Goal: Task Accomplishment & Management: Use online tool/utility

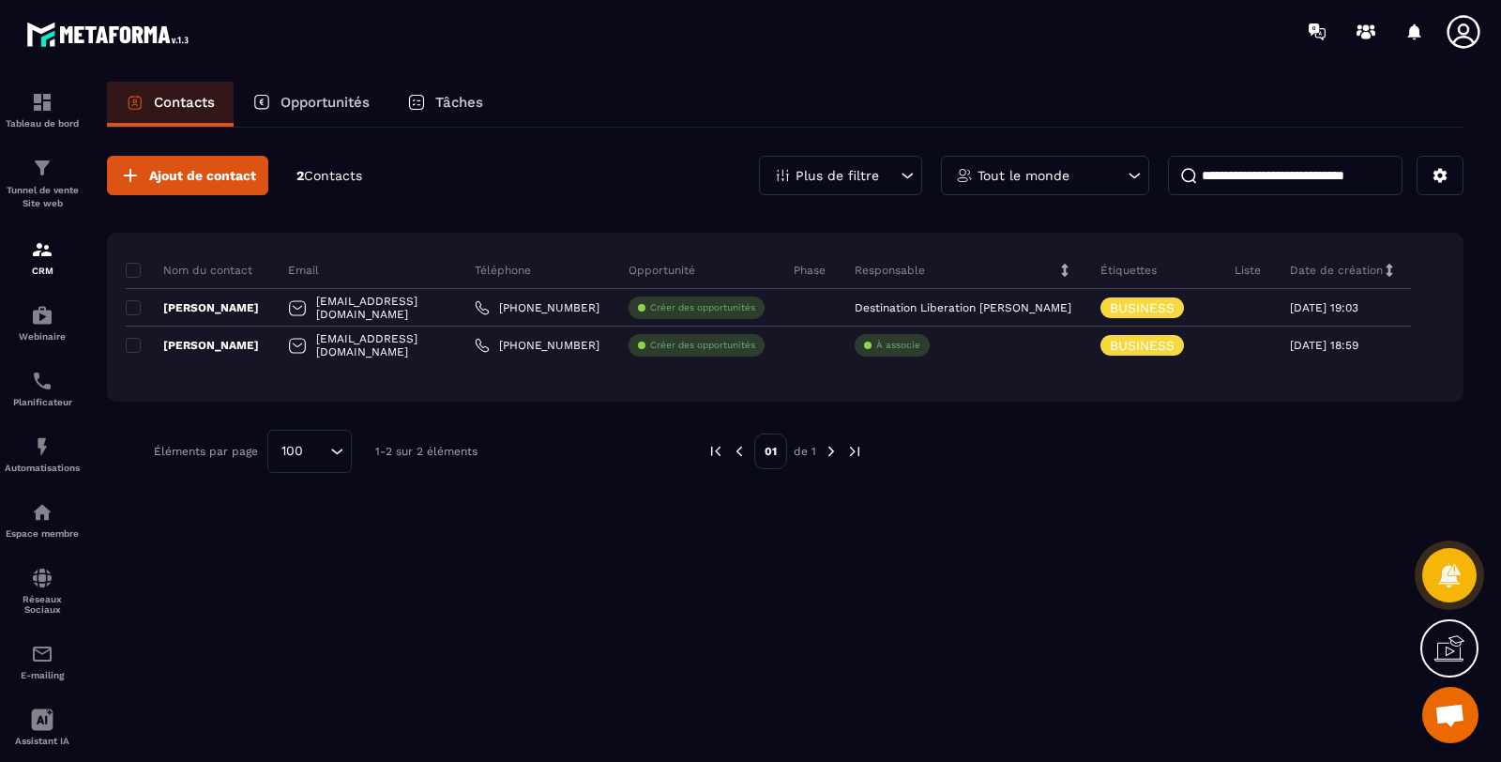
click at [47, 189] on p "Tunnel de vente Site web" at bounding box center [42, 197] width 75 height 26
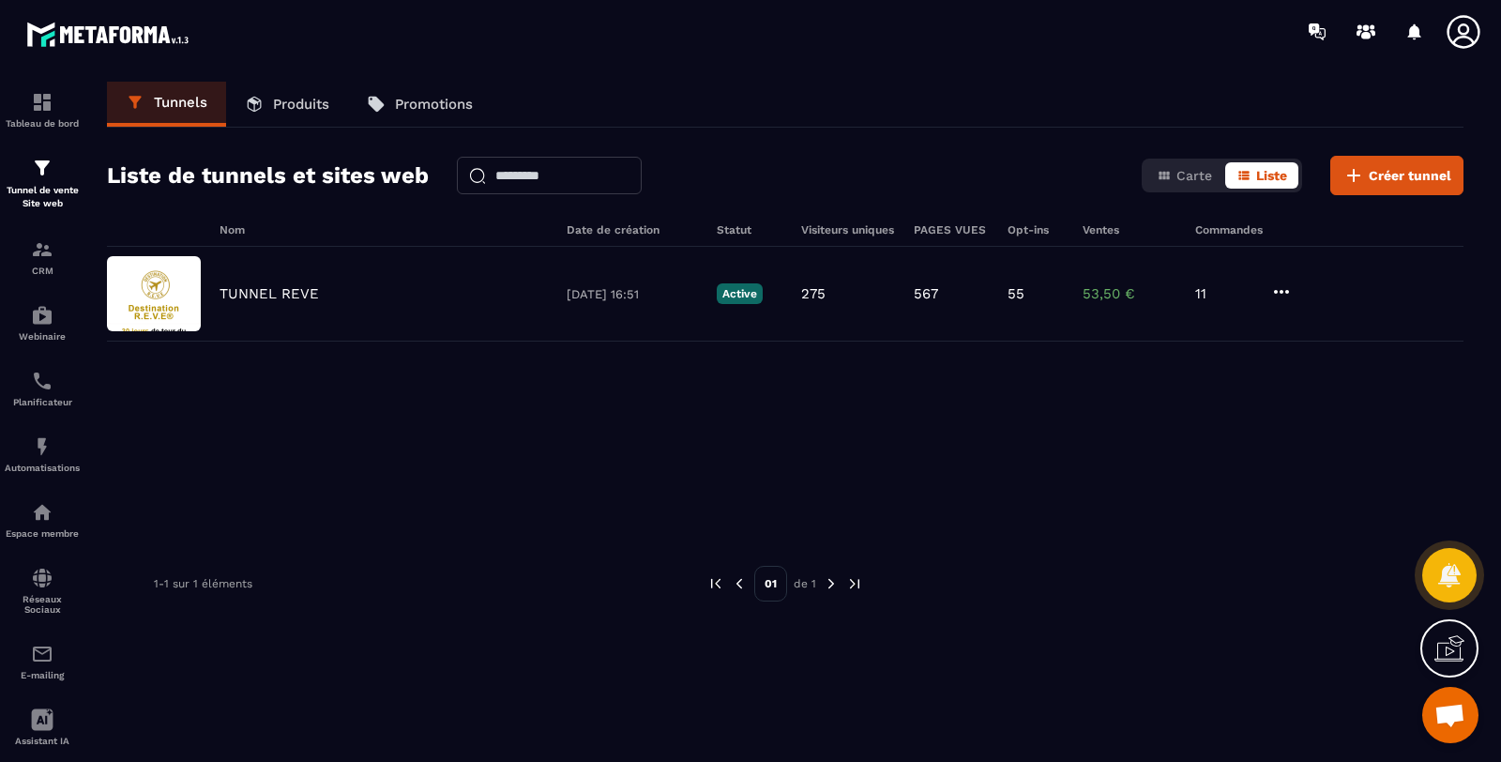
click at [1098, 297] on p "53,50 €" at bounding box center [1129, 293] width 94 height 17
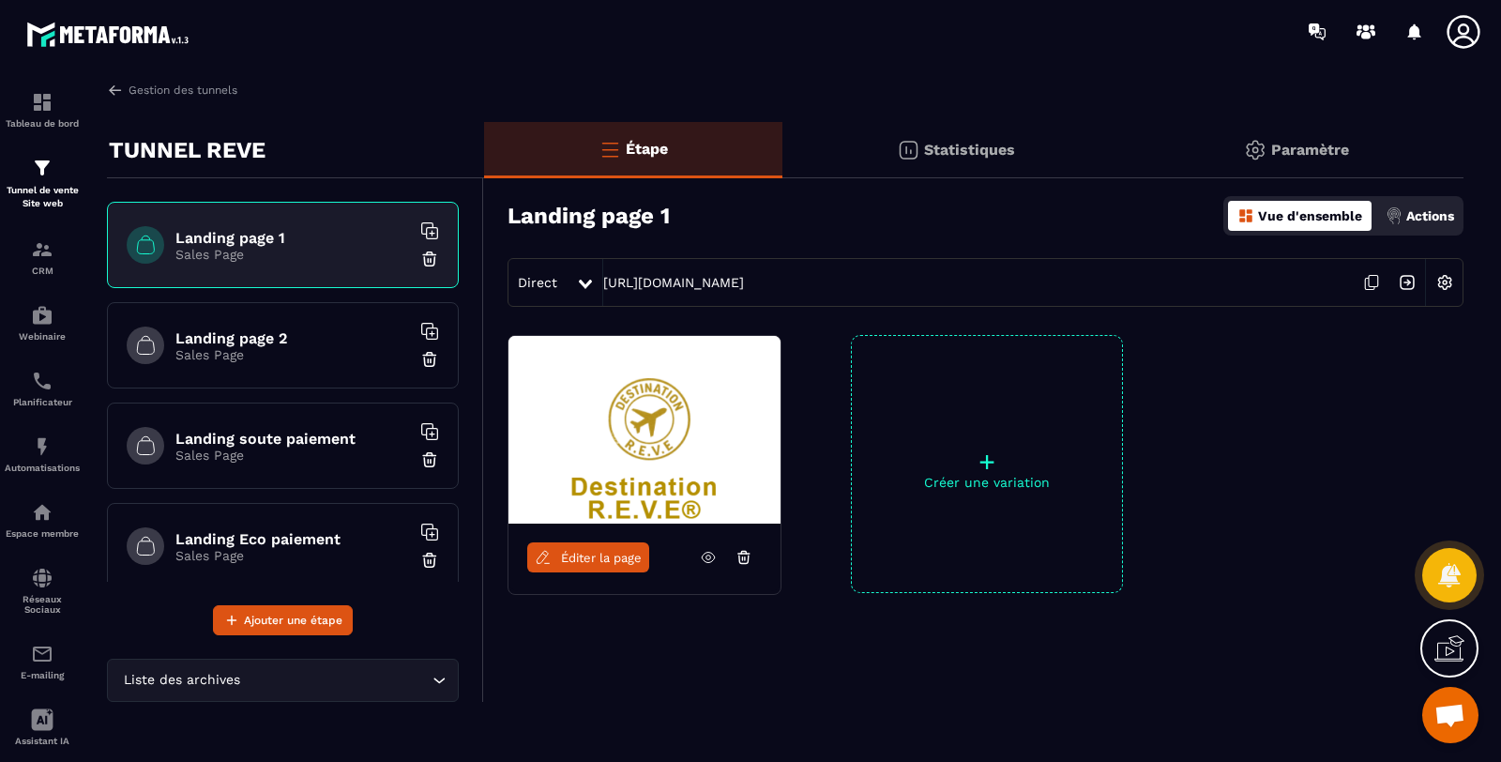
click at [1424, 212] on p "Actions" at bounding box center [1430, 215] width 48 height 15
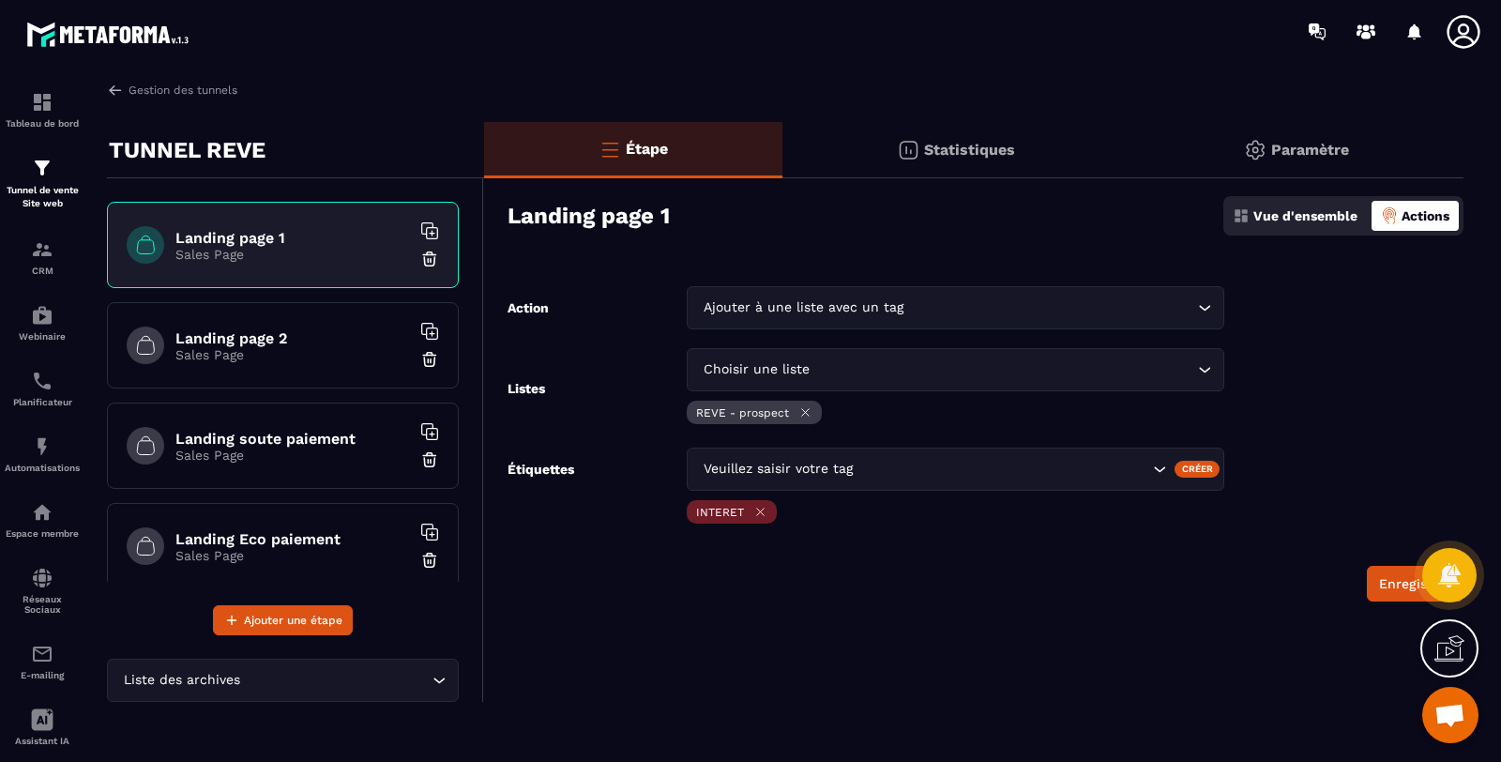
click at [1320, 155] on p "Paramètre" at bounding box center [1310, 150] width 78 height 18
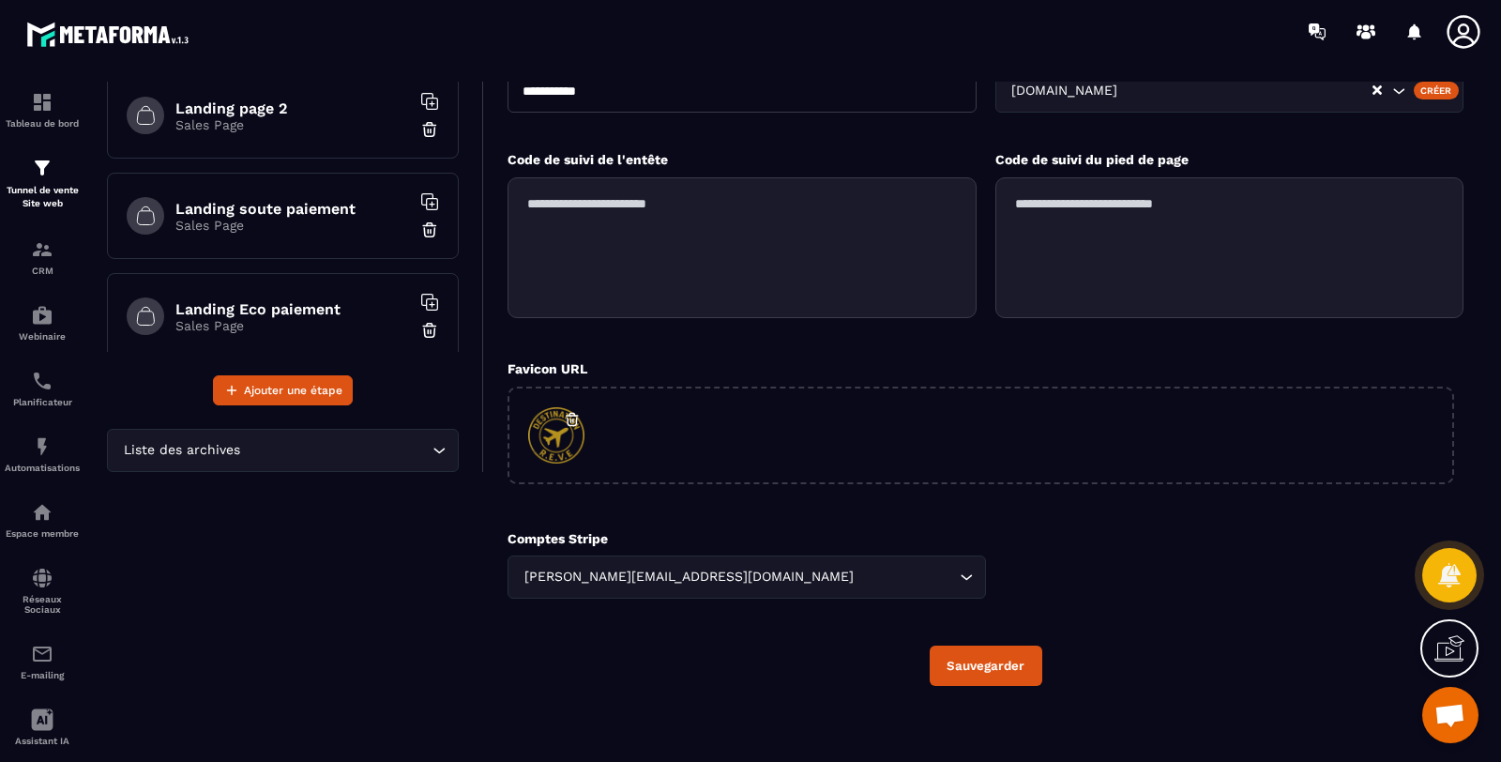
scroll to position [234, 0]
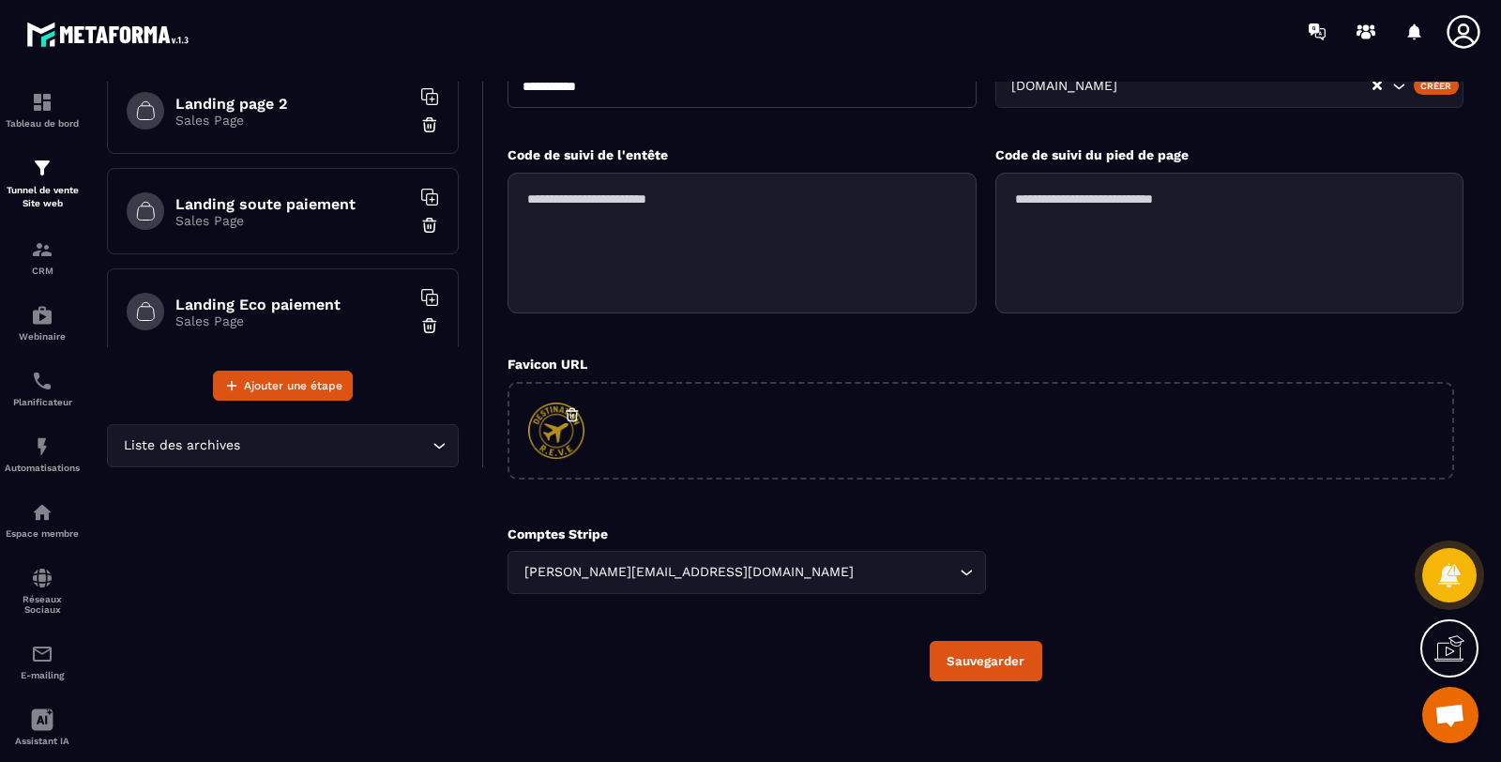
click at [991, 339] on div "Code de suivi de l'entête Code de suivi du pied de page" at bounding box center [985, 249] width 956 height 209
